Goal: Task Accomplishment & Management: Complete application form

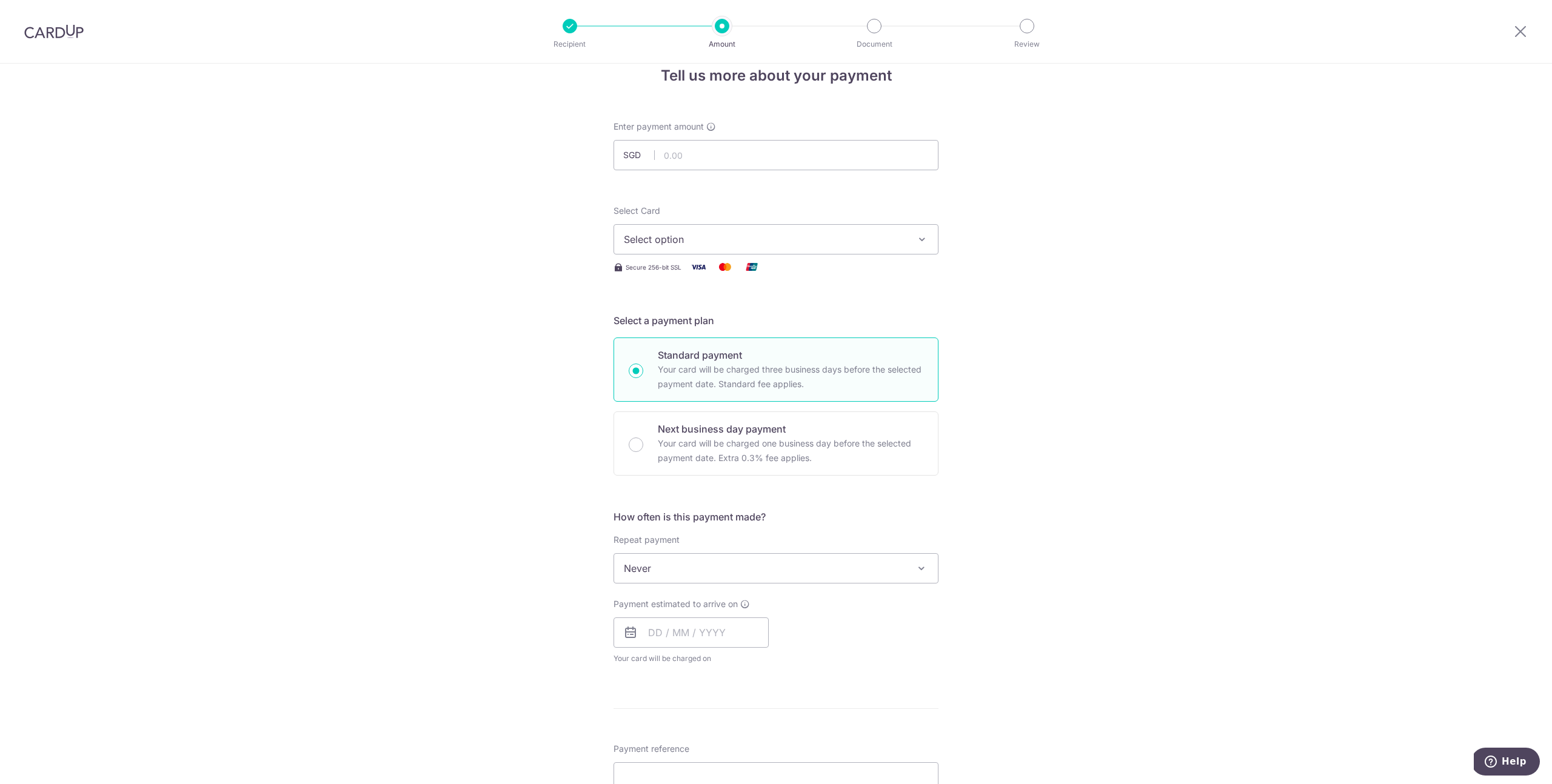
scroll to position [22, 0]
click at [714, 582] on span "Never" at bounding box center [776, 568] width 324 height 29
click at [370, 588] on div "Tell us more about your payment Enter payment amount SGD Select Card Select opt…" at bounding box center [776, 630] width 1552 height 1177
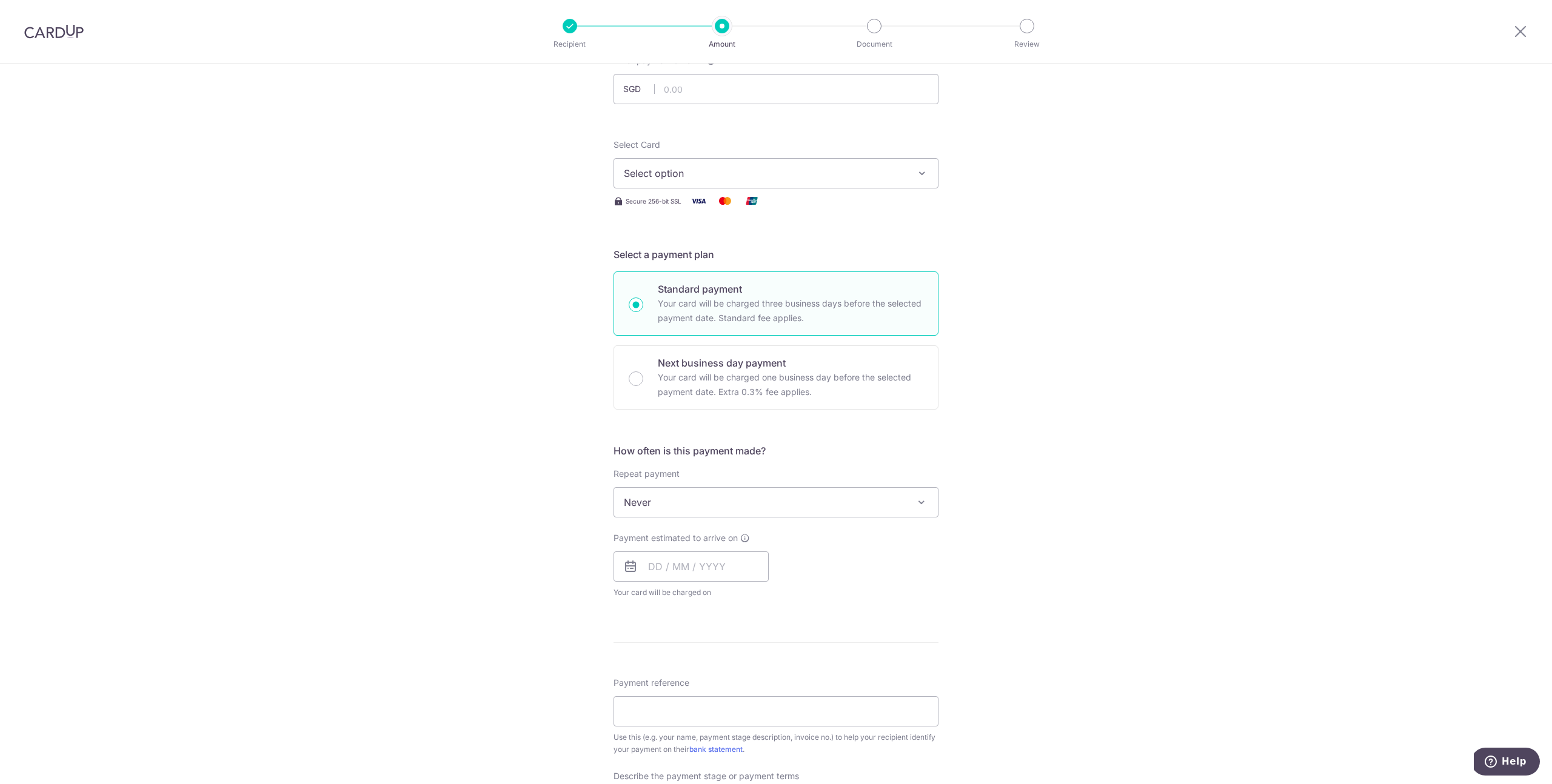
scroll to position [113, 0]
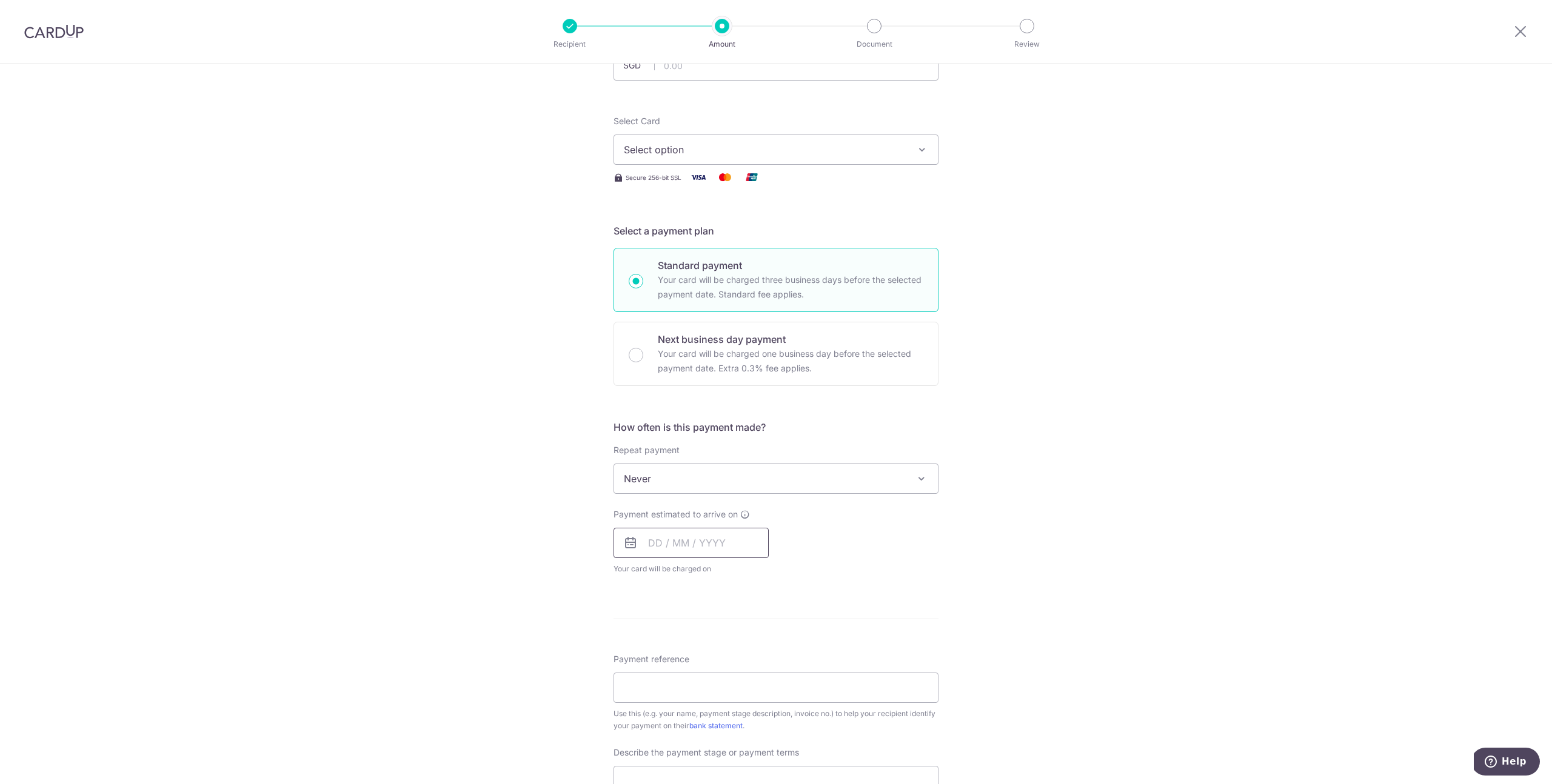
click at [688, 541] on input "text" at bounding box center [691, 542] width 156 height 30
click at [772, 676] on td "18" at bounding box center [784, 677] width 24 height 24
type input "[DATE]"
